Goal: Use online tool/utility: Utilize a website feature to perform a specific function

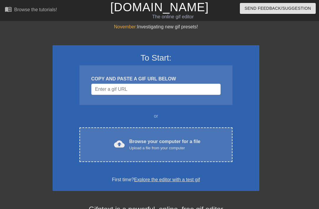
click at [198, 136] on div "cloud_upload Browse your computer for a file Upload a file from your computer C…" at bounding box center [155, 144] width 153 height 35
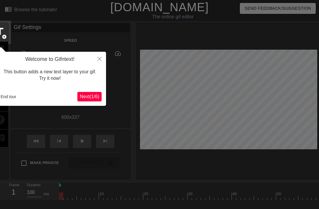
scroll to position [14, 0]
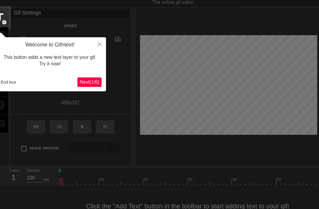
click at [91, 79] on span "Next ( 1 / 6 )" at bounding box center [89, 81] width 19 height 5
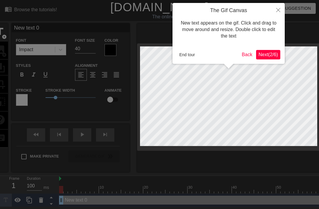
scroll to position [0, 0]
click at [258, 55] on span "Next ( 2 / 6 )" at bounding box center [267, 54] width 19 height 5
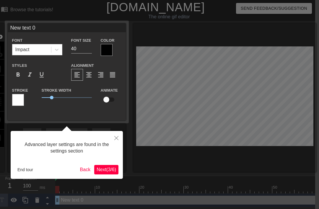
scroll to position [0, 4]
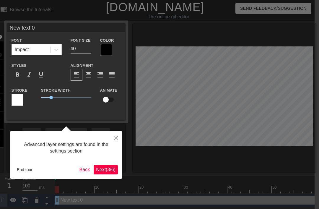
click at [113, 170] on span "Next ( 3 / 6 )" at bounding box center [105, 169] width 19 height 5
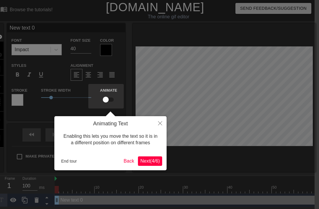
click at [152, 162] on span "Next ( 4 / 6 )" at bounding box center [149, 160] width 19 height 5
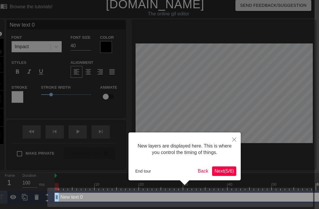
scroll to position [3, 4]
click at [233, 174] on button "Next ( 5 / 6 )" at bounding box center [224, 170] width 24 height 9
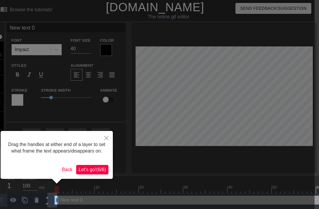
scroll to position [1, 4]
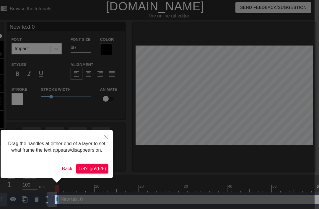
click at [96, 171] on span "Let's go! ( 6 / 6 )" at bounding box center [91, 168] width 27 height 5
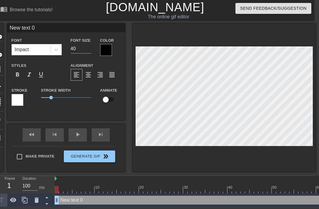
scroll to position [0, 0]
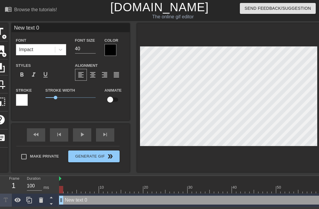
click at [3, 50] on span "image" at bounding box center [-1, 49] width 11 height 11
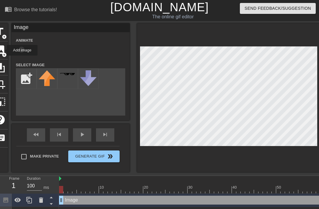
click at [25, 78] on input "file" at bounding box center [26, 78] width 20 height 20
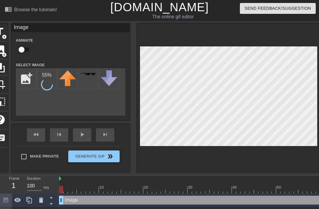
click at [30, 78] on input "file" at bounding box center [26, 78] width 20 height 20
type input "C:\fakepath\IMG_8525.webp"
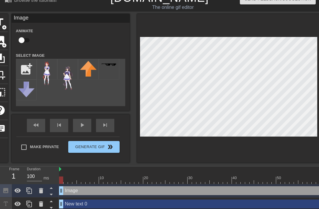
scroll to position [12, 0]
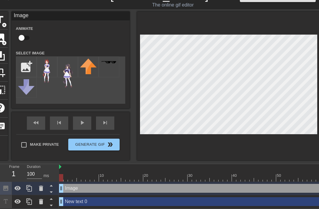
click at [66, 77] on img at bounding box center [67, 72] width 17 height 29
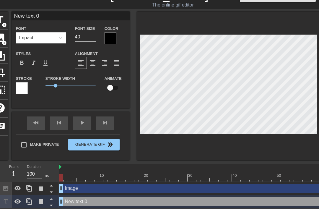
click at [42, 202] on icon at bounding box center [41, 201] width 4 height 5
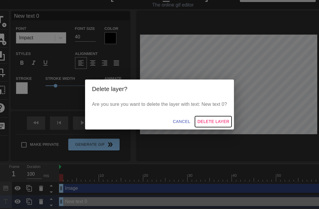
click at [207, 119] on span "Delete Layer" at bounding box center [213, 121] width 32 height 7
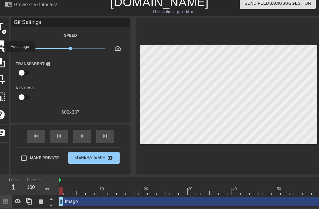
click at [1, 47] on span "image" at bounding box center [-1, 44] width 11 height 11
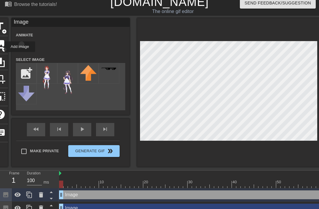
click at [43, 75] on img at bounding box center [47, 77] width 17 height 24
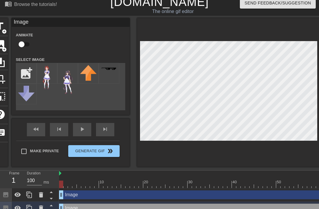
scroll to position [12, 0]
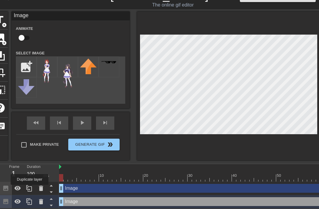
click at [30, 189] on icon at bounding box center [29, 187] width 7 height 7
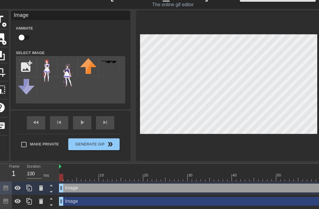
click at [42, 190] on icon at bounding box center [41, 187] width 4 height 5
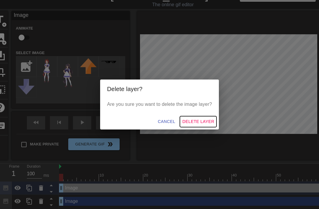
click at [202, 119] on span "Delete Layer" at bounding box center [198, 121] width 32 height 7
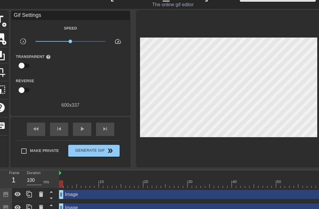
scroll to position [19, 0]
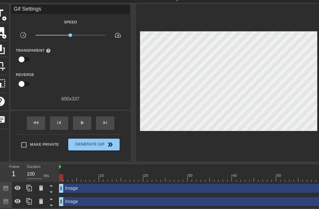
click at [54, 199] on icon at bounding box center [50, 198] width 7 height 7
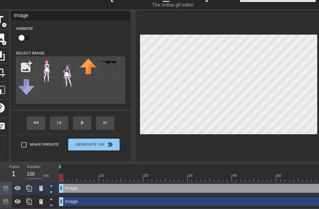
click at [299, 144] on div at bounding box center [228, 86] width 183 height 148
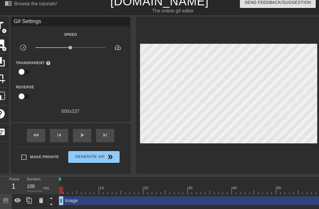
scroll to position [6, 0]
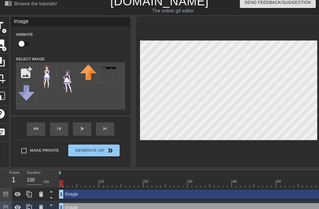
click at [314, 152] on div at bounding box center [228, 91] width 183 height 148
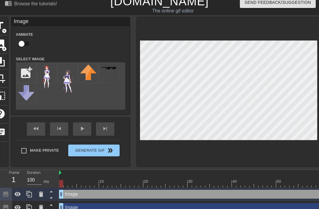
click at [182, 148] on div at bounding box center [228, 91] width 183 height 148
click at [188, 153] on div at bounding box center [228, 91] width 183 height 148
click at [198, 157] on div at bounding box center [228, 91] width 183 height 148
click at [190, 159] on div at bounding box center [228, 91] width 183 height 148
click at [185, 161] on div at bounding box center [228, 91] width 183 height 148
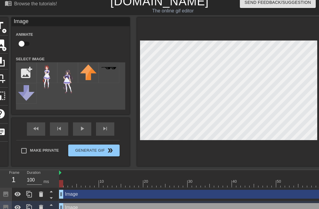
click at [164, 160] on div at bounding box center [228, 91] width 183 height 148
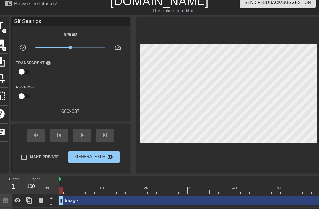
click at [102, 161] on button "Generate Gif double_arrow" at bounding box center [93, 157] width 51 height 12
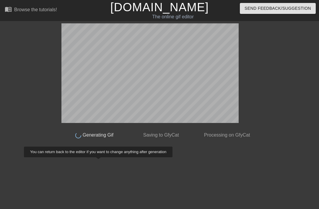
scroll to position [0, 0]
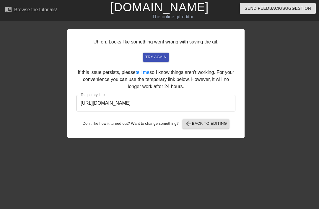
click at [188, 106] on input "[URL][DOMAIN_NAME]" at bounding box center [155, 103] width 159 height 17
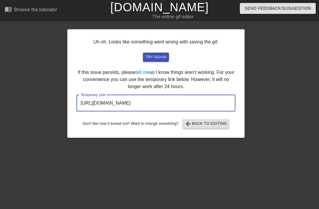
click at [211, 100] on input "[URL][DOMAIN_NAME]" at bounding box center [155, 103] width 159 height 17
click at [212, 99] on input "[URL][DOMAIN_NAME]" at bounding box center [155, 103] width 159 height 17
